Goal: Transaction & Acquisition: Purchase product/service

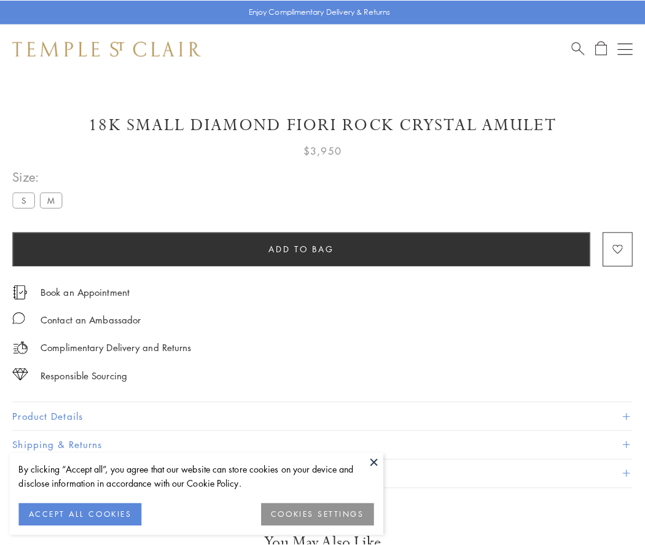
scroll to position [1, 0]
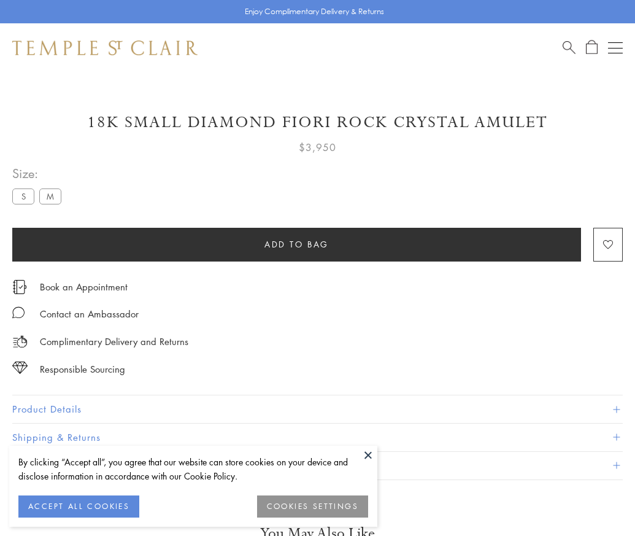
click at [297, 244] on span "Add to bag" at bounding box center [297, 245] width 64 height 14
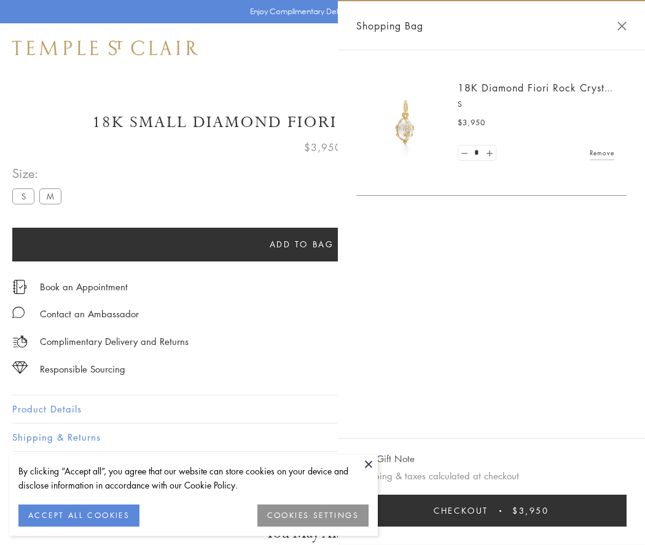
click at [491, 511] on button "Checkout $3,950" at bounding box center [491, 511] width 270 height 32
